Goal: Find specific page/section: Find specific page/section

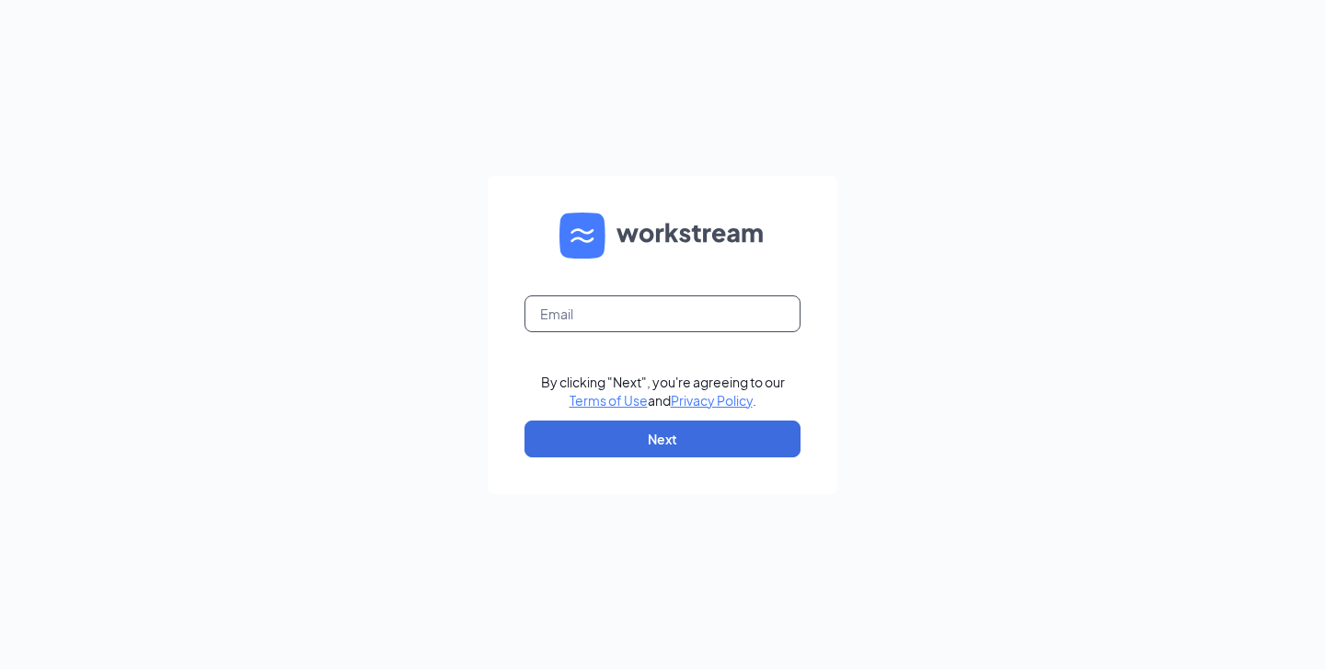
click at [665, 312] on input "text" at bounding box center [662, 313] width 276 height 37
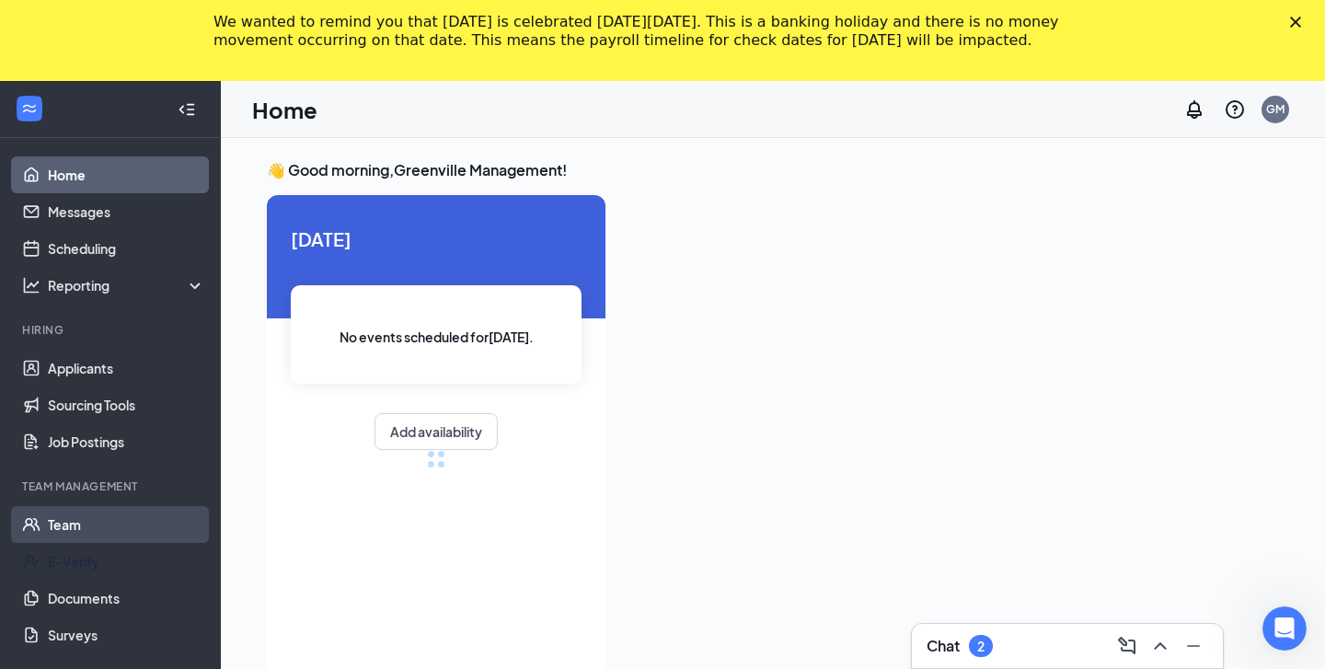
scroll to position [51, 0]
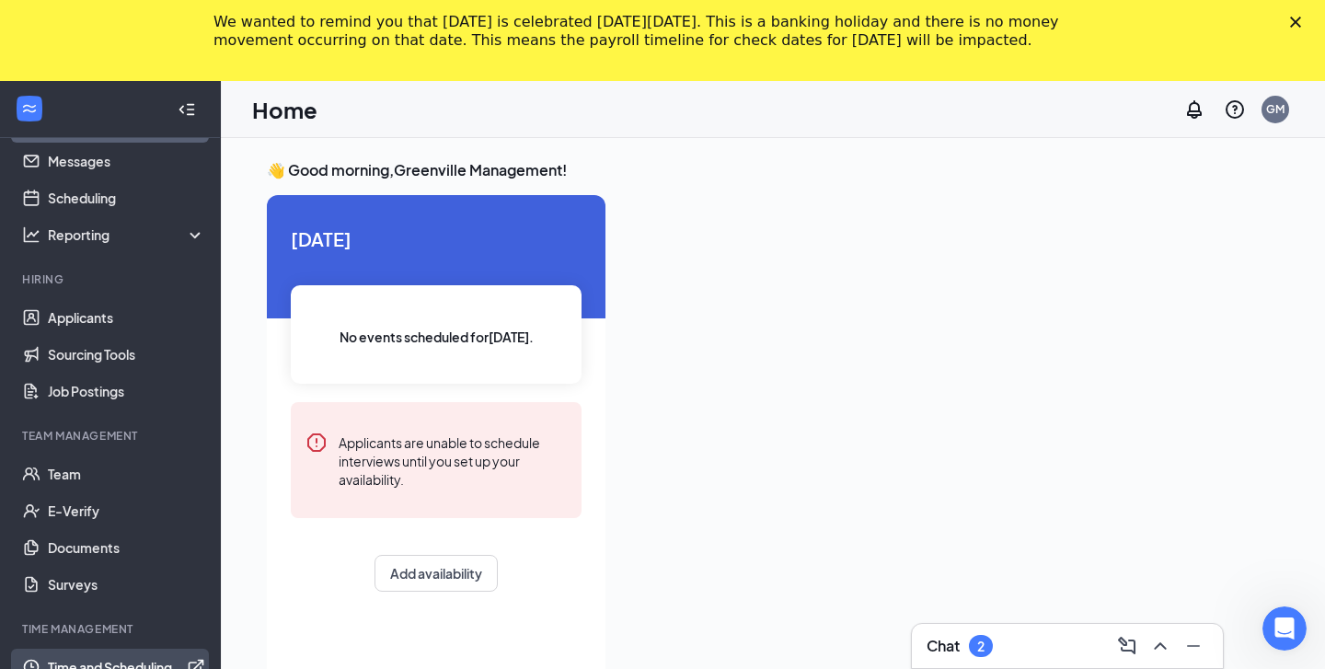
click at [118, 658] on link "Time and Scheduling" at bounding box center [126, 667] width 157 height 37
